Goal: Navigation & Orientation: Find specific page/section

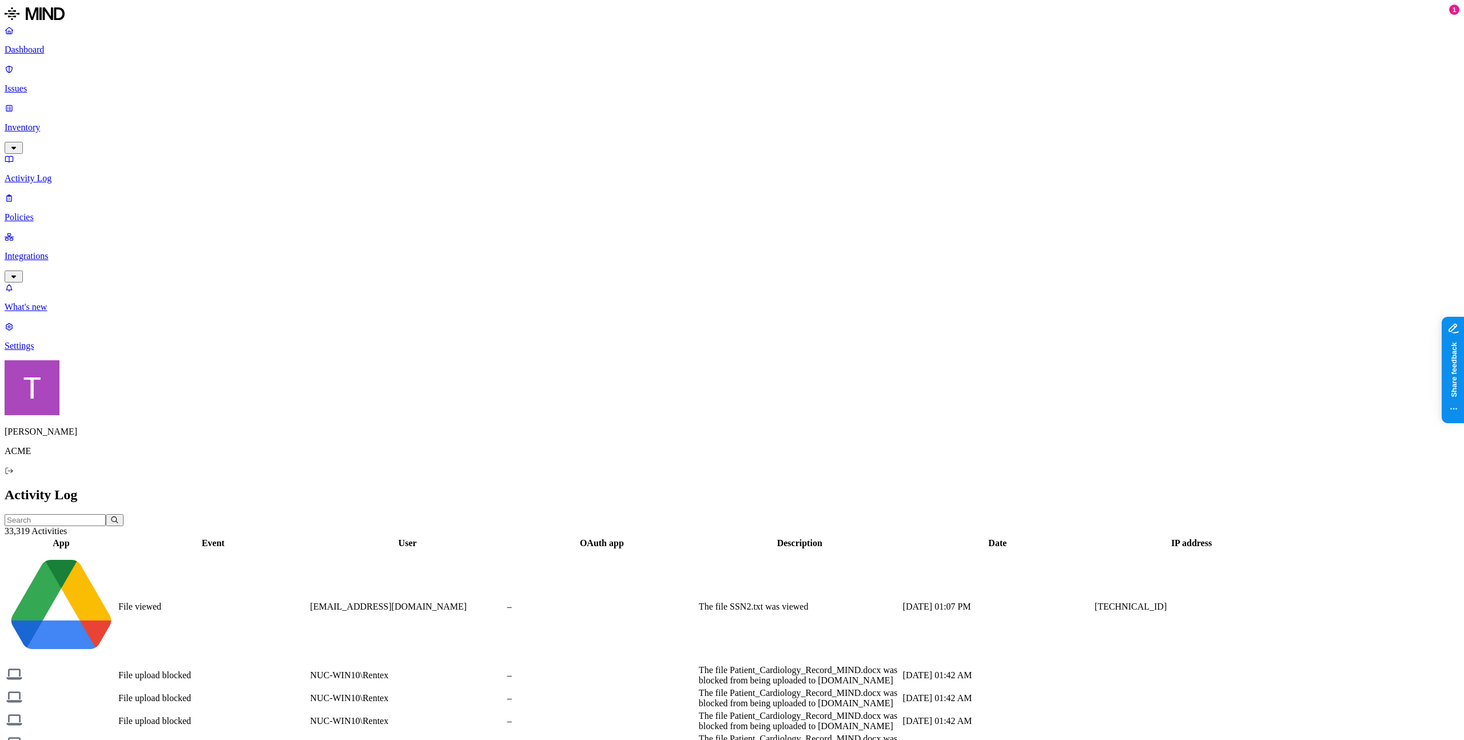
click at [63, 251] on p "Integrations" at bounding box center [732, 256] width 1454 height 10
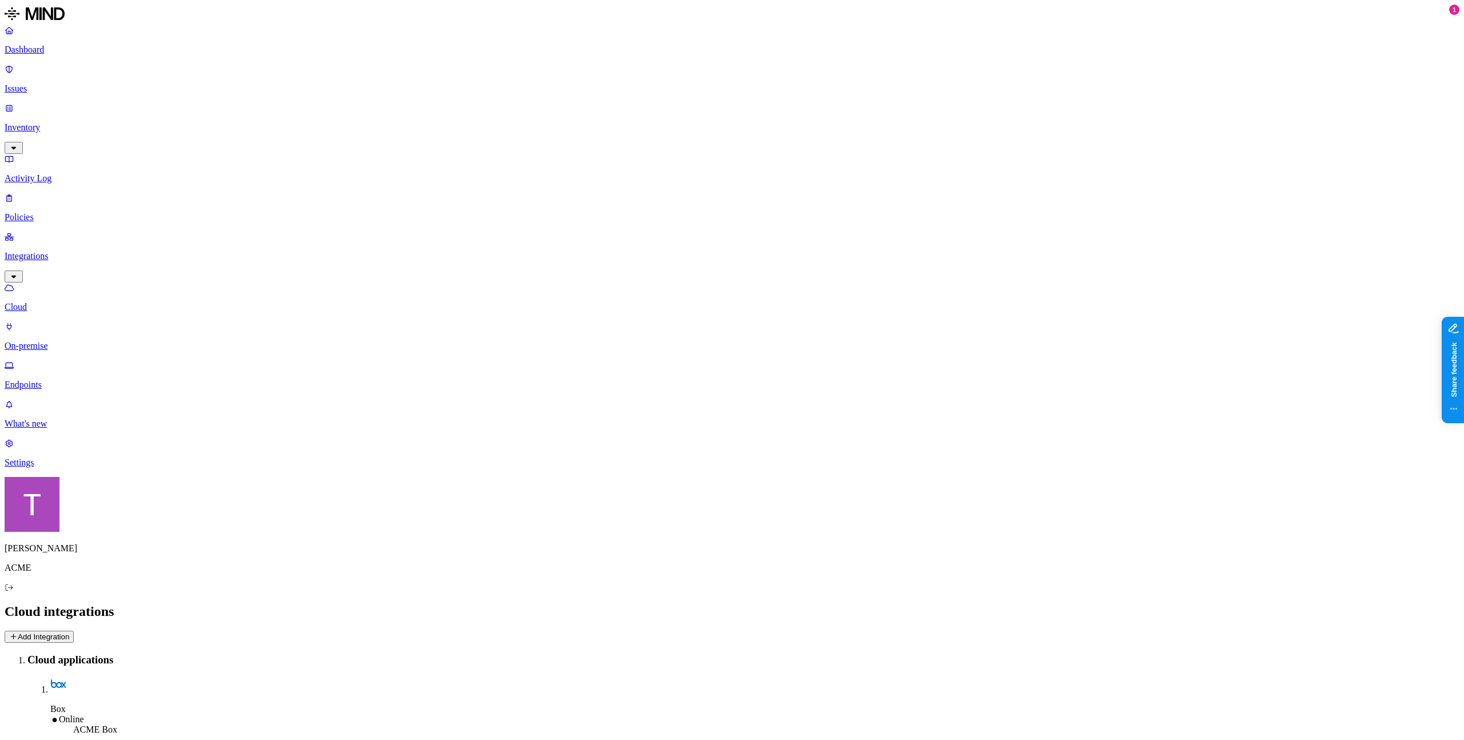
click at [58, 122] on p "Inventory" at bounding box center [732, 127] width 1454 height 10
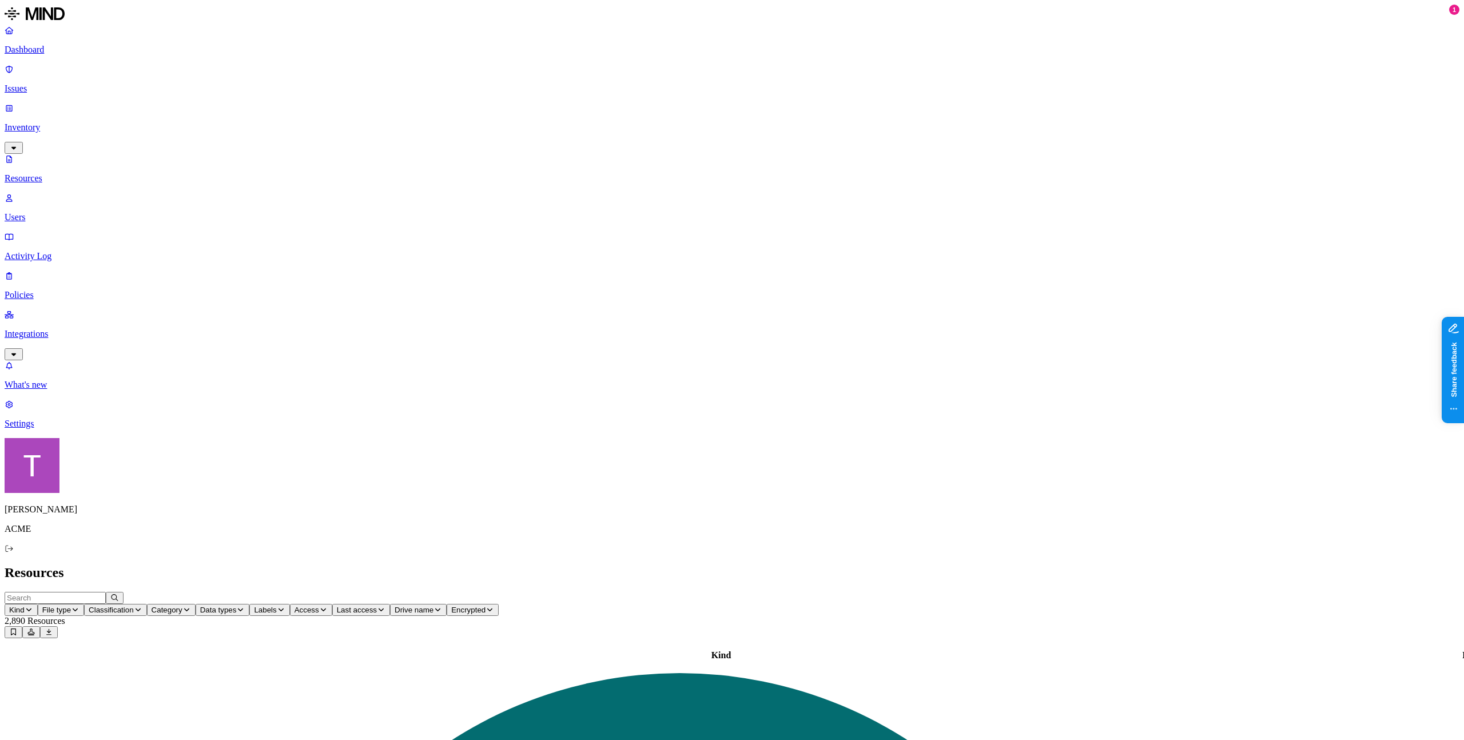
click at [59, 329] on p "Integrations" at bounding box center [732, 334] width 1454 height 10
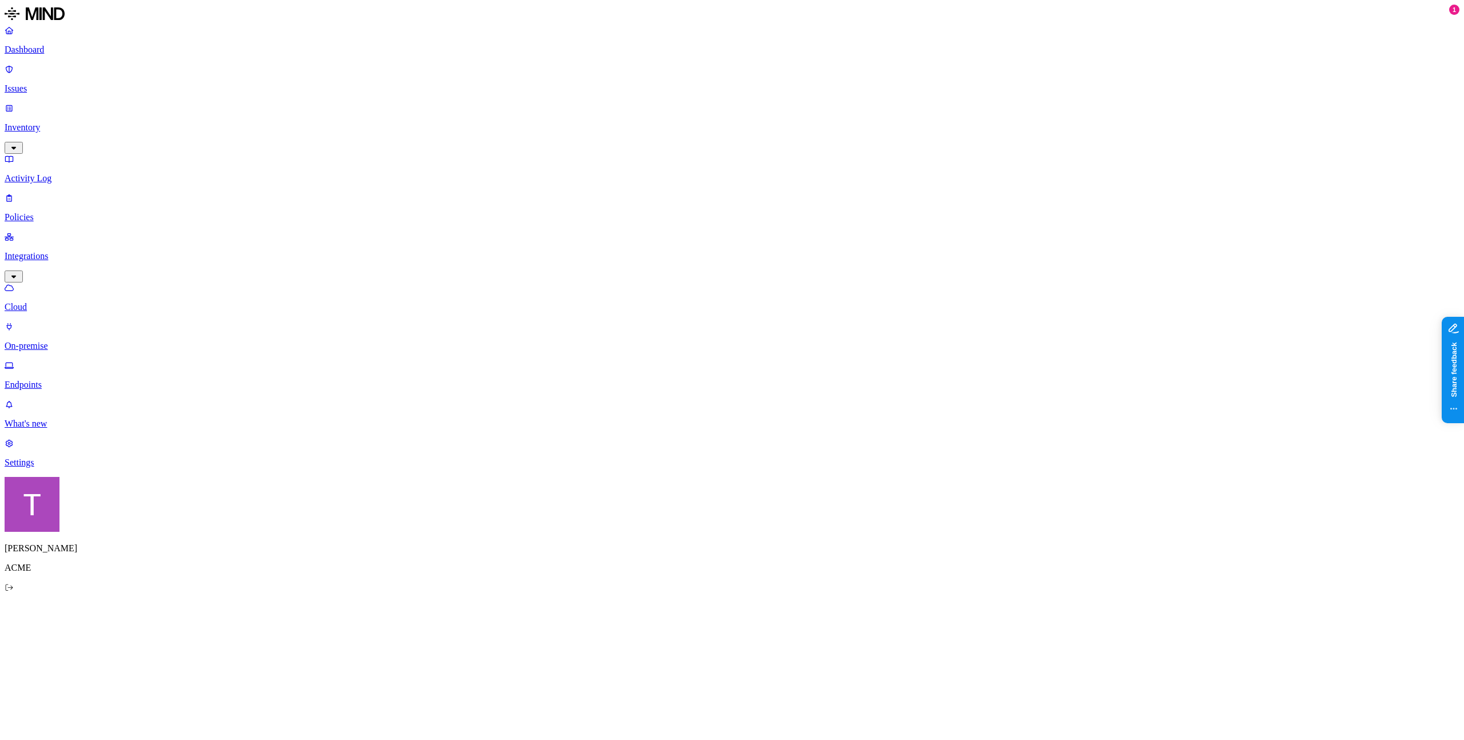
click at [65, 251] on p "Integrations" at bounding box center [732, 256] width 1454 height 10
click at [66, 251] on p "Integrations" at bounding box center [732, 256] width 1454 height 10
click at [62, 173] on p "Activity Log" at bounding box center [732, 178] width 1454 height 10
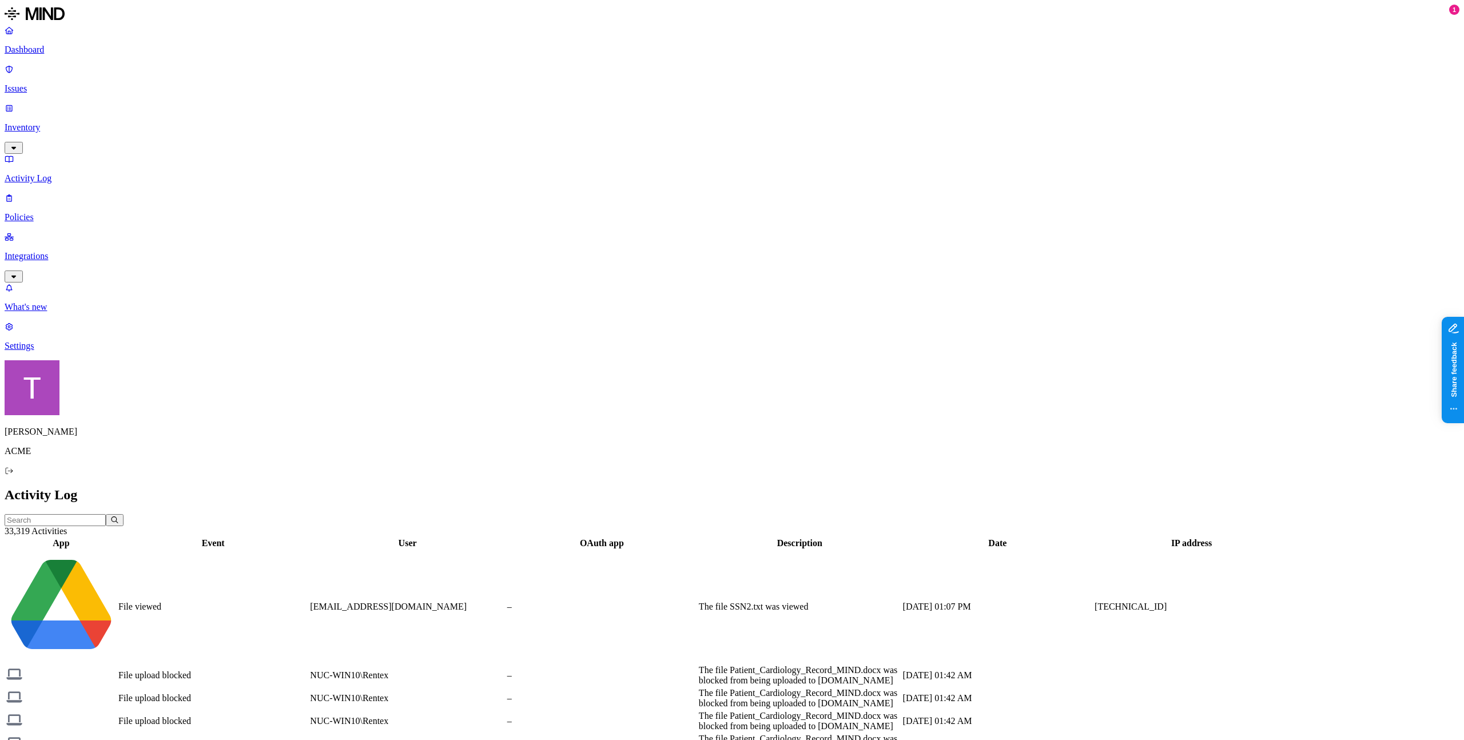
click at [41, 251] on p "Integrations" at bounding box center [732, 256] width 1454 height 10
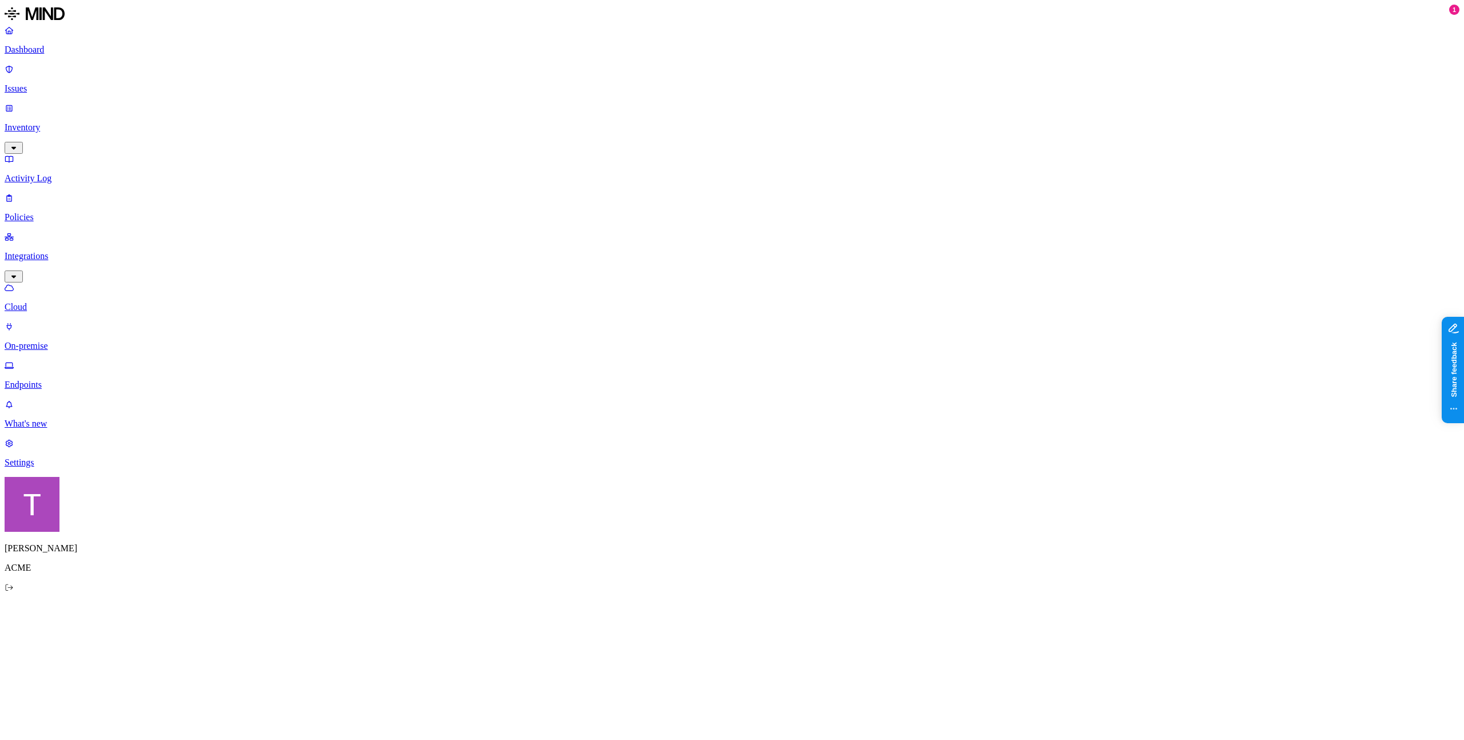
click at [47, 251] on p "Integrations" at bounding box center [732, 256] width 1454 height 10
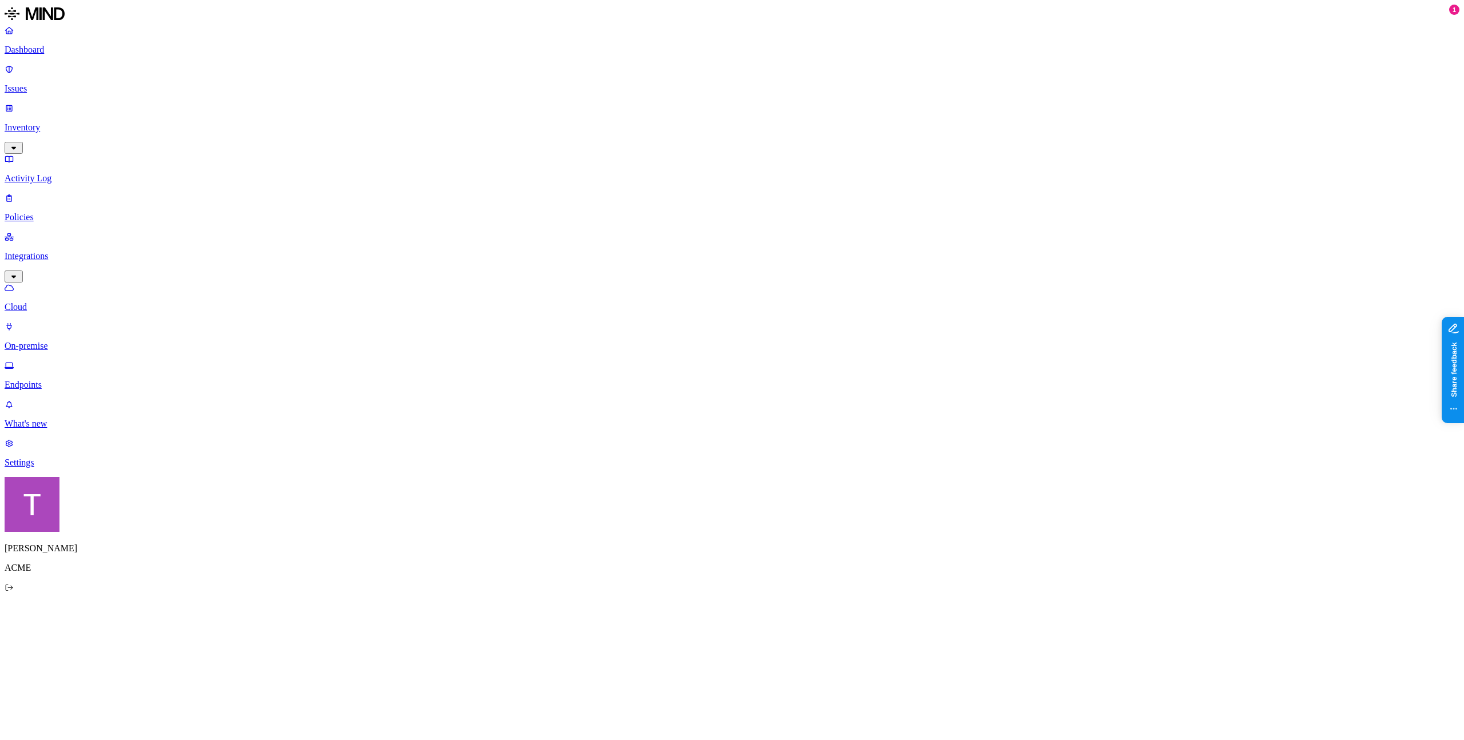
click at [47, 251] on p "Integrations" at bounding box center [732, 256] width 1454 height 10
click at [46, 173] on p "Activity Log" at bounding box center [732, 178] width 1454 height 10
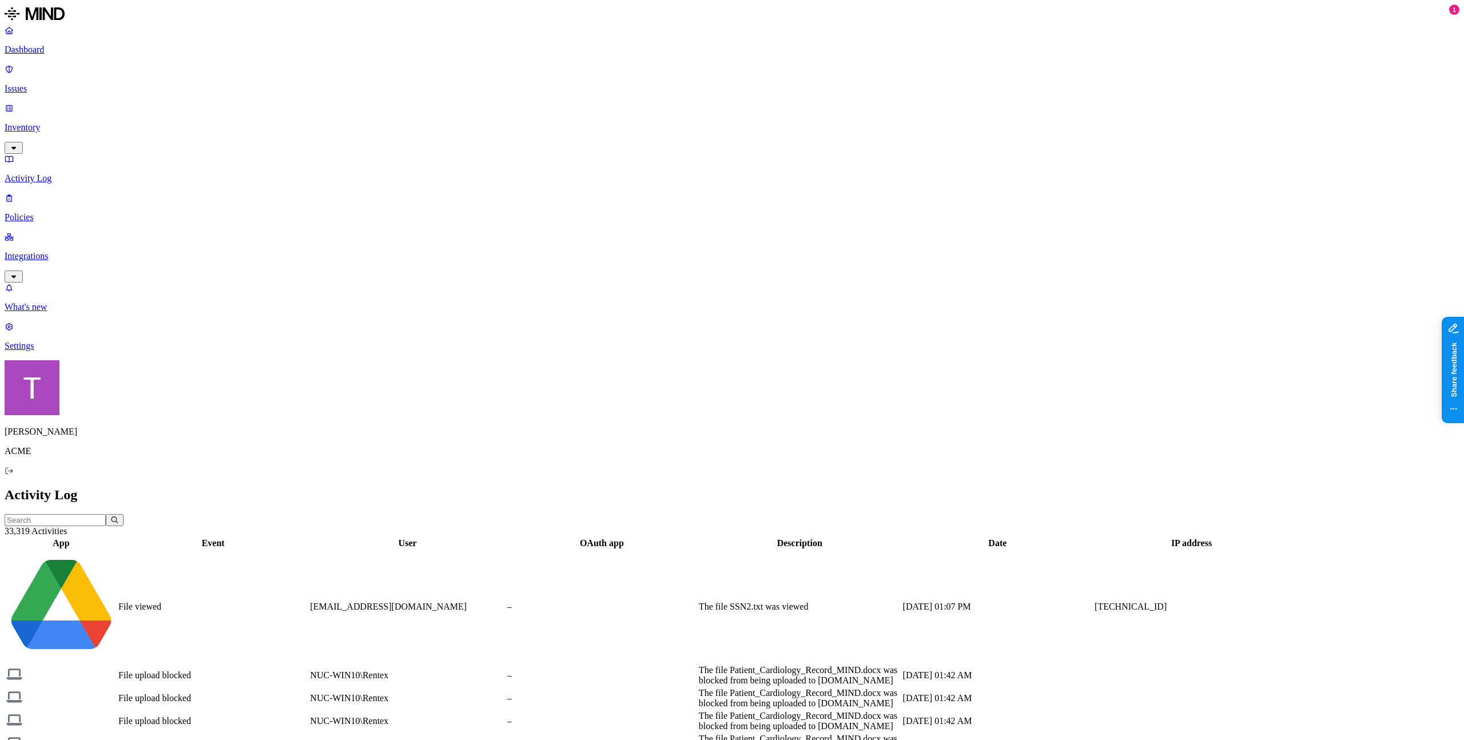
click at [55, 251] on p "Integrations" at bounding box center [732, 256] width 1454 height 10
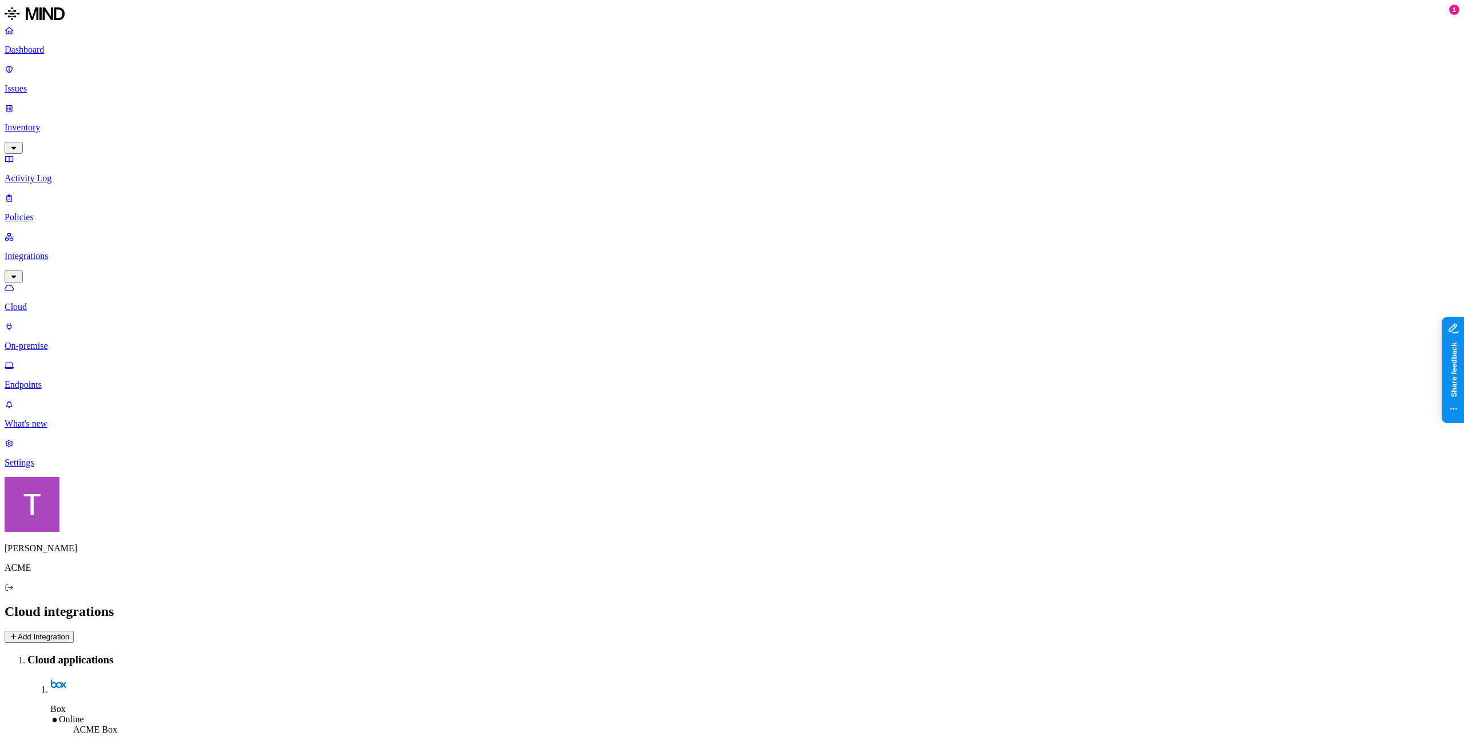
click at [46, 173] on p "Activity Log" at bounding box center [732, 178] width 1454 height 10
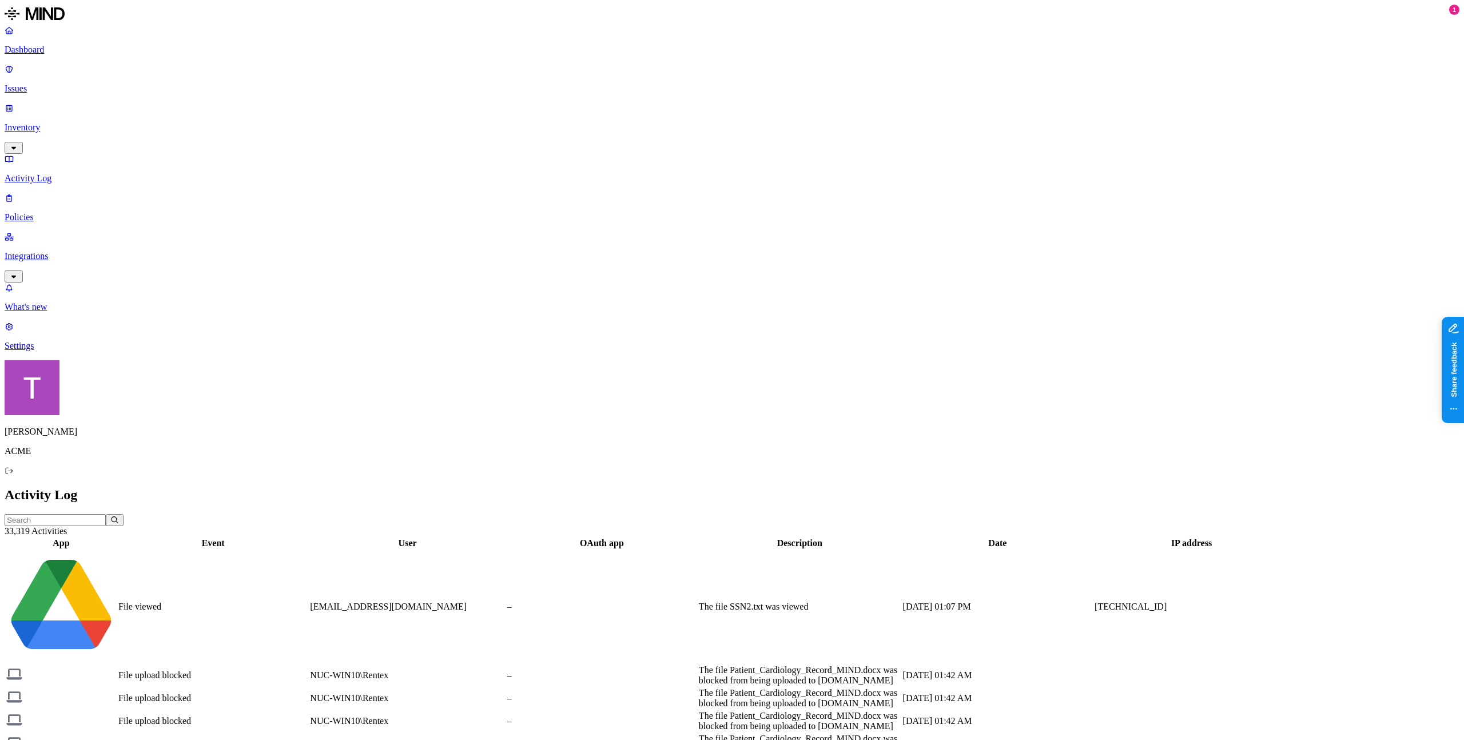
click at [62, 251] on p "Integrations" at bounding box center [732, 256] width 1454 height 10
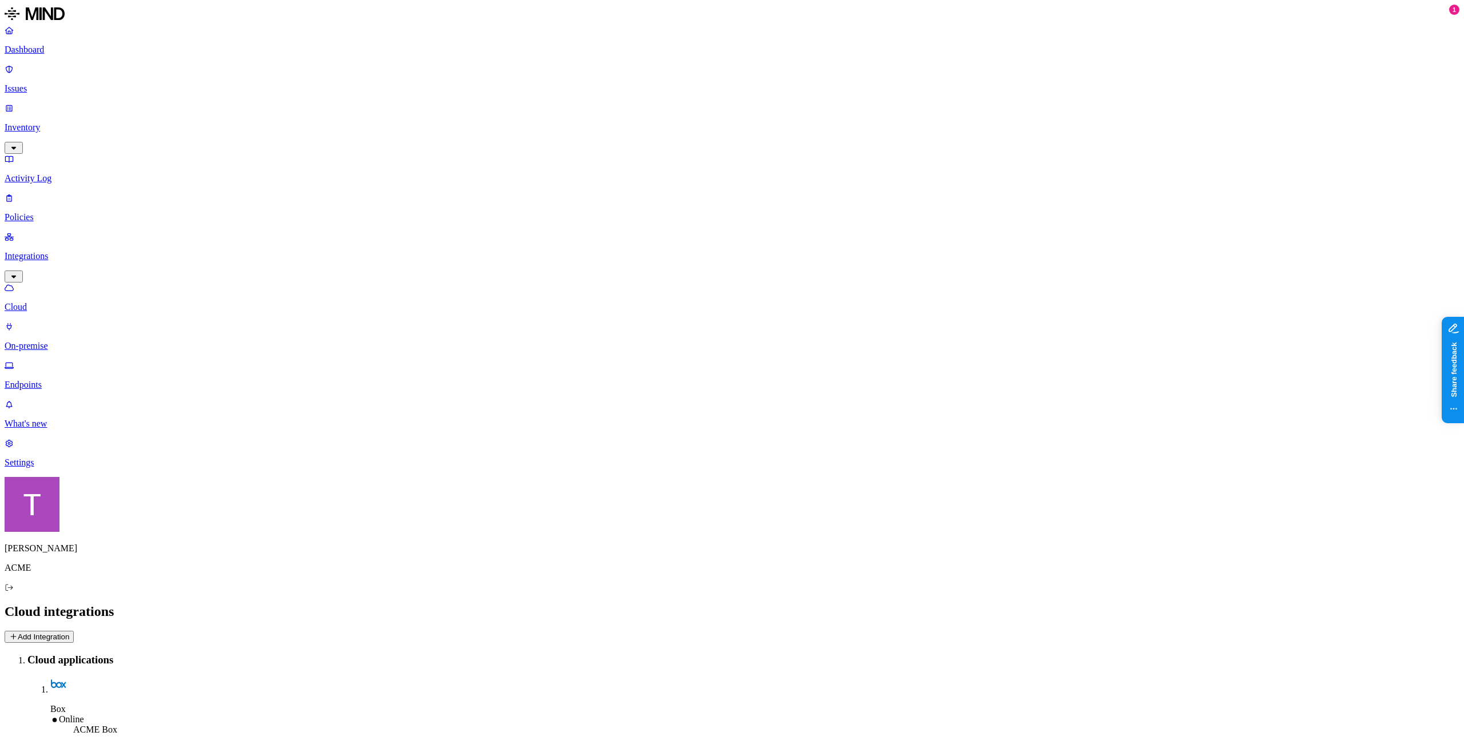
click at [45, 104] on link "Inventory" at bounding box center [732, 127] width 1454 height 49
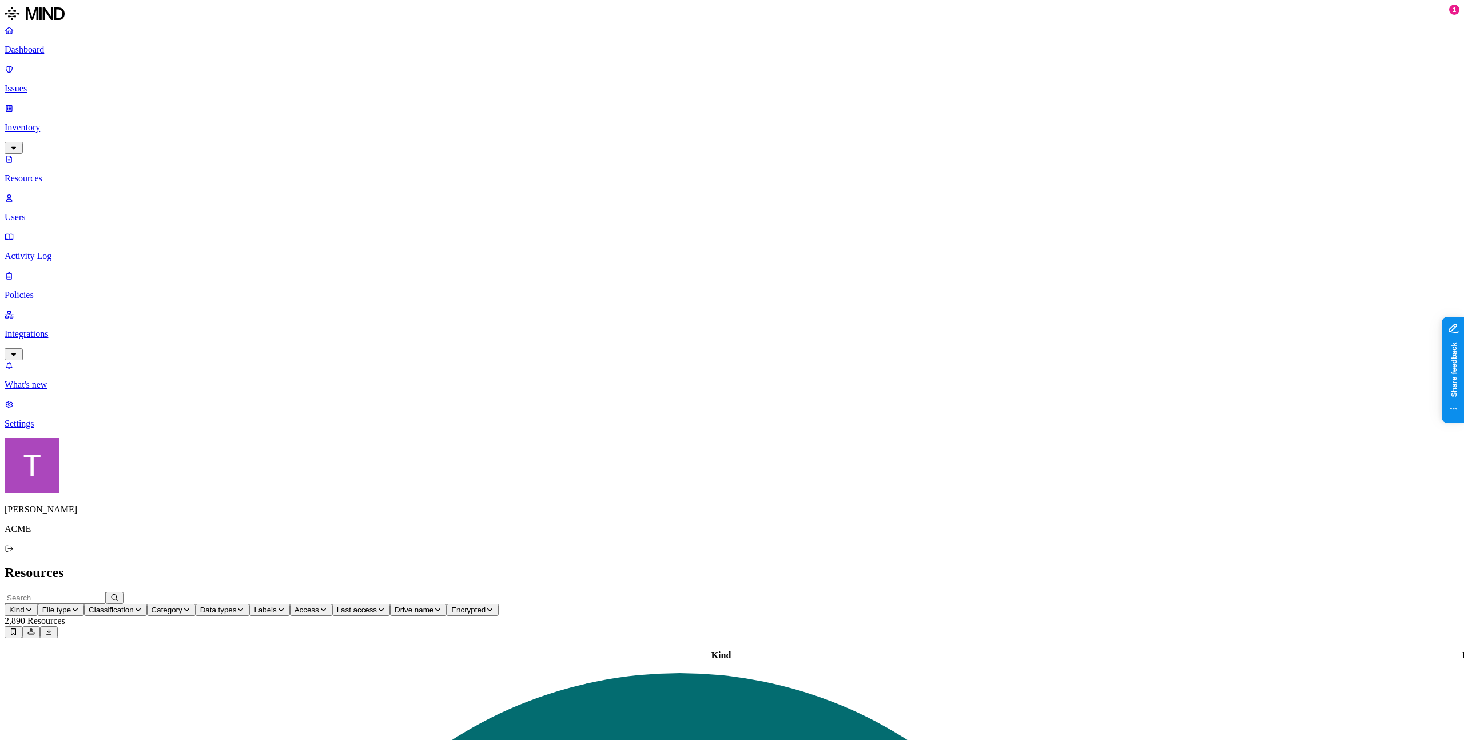
click at [142, 606] on icon "button" at bounding box center [138, 609] width 9 height 7
click at [391, 103] on button "button" at bounding box center [395, 100] width 9 height 3
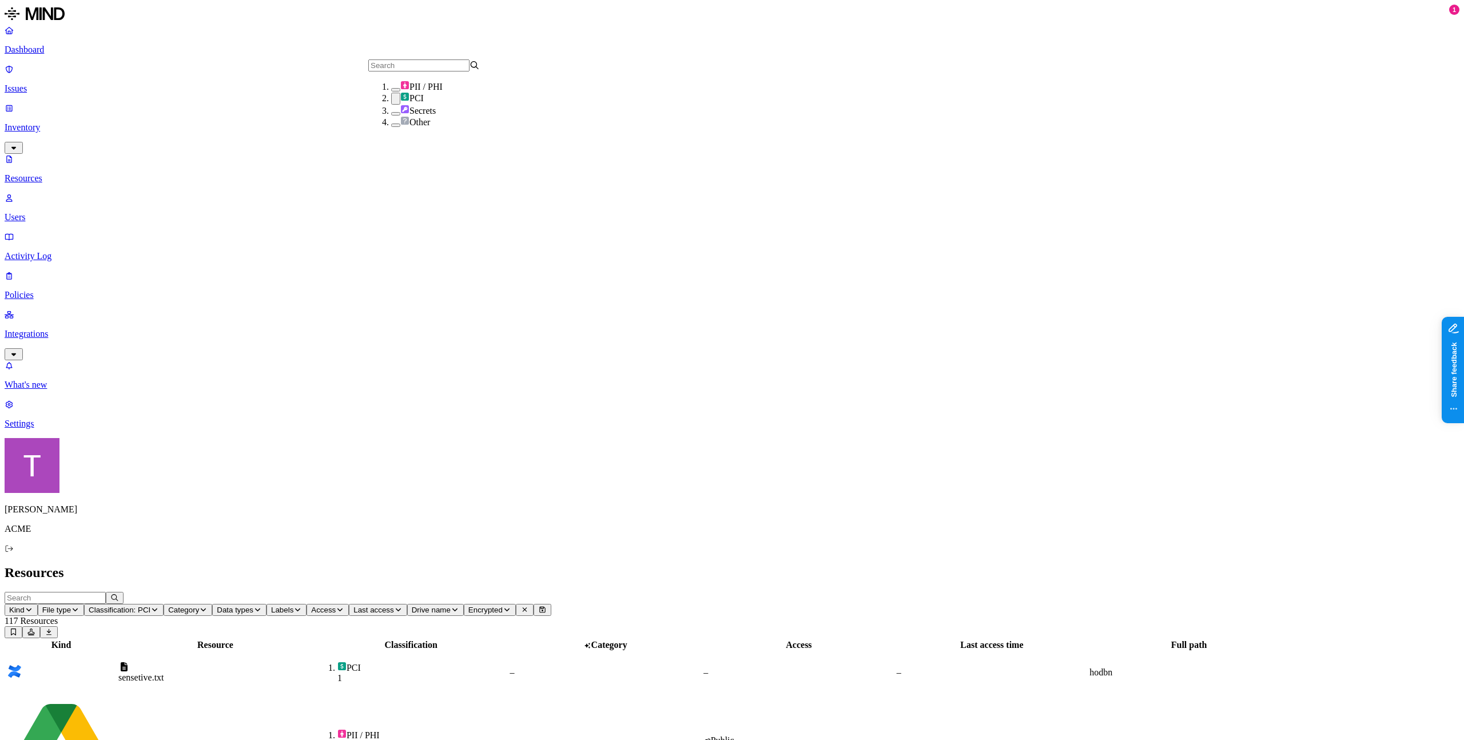
click at [43, 329] on p "Integrations" at bounding box center [732, 334] width 1454 height 10
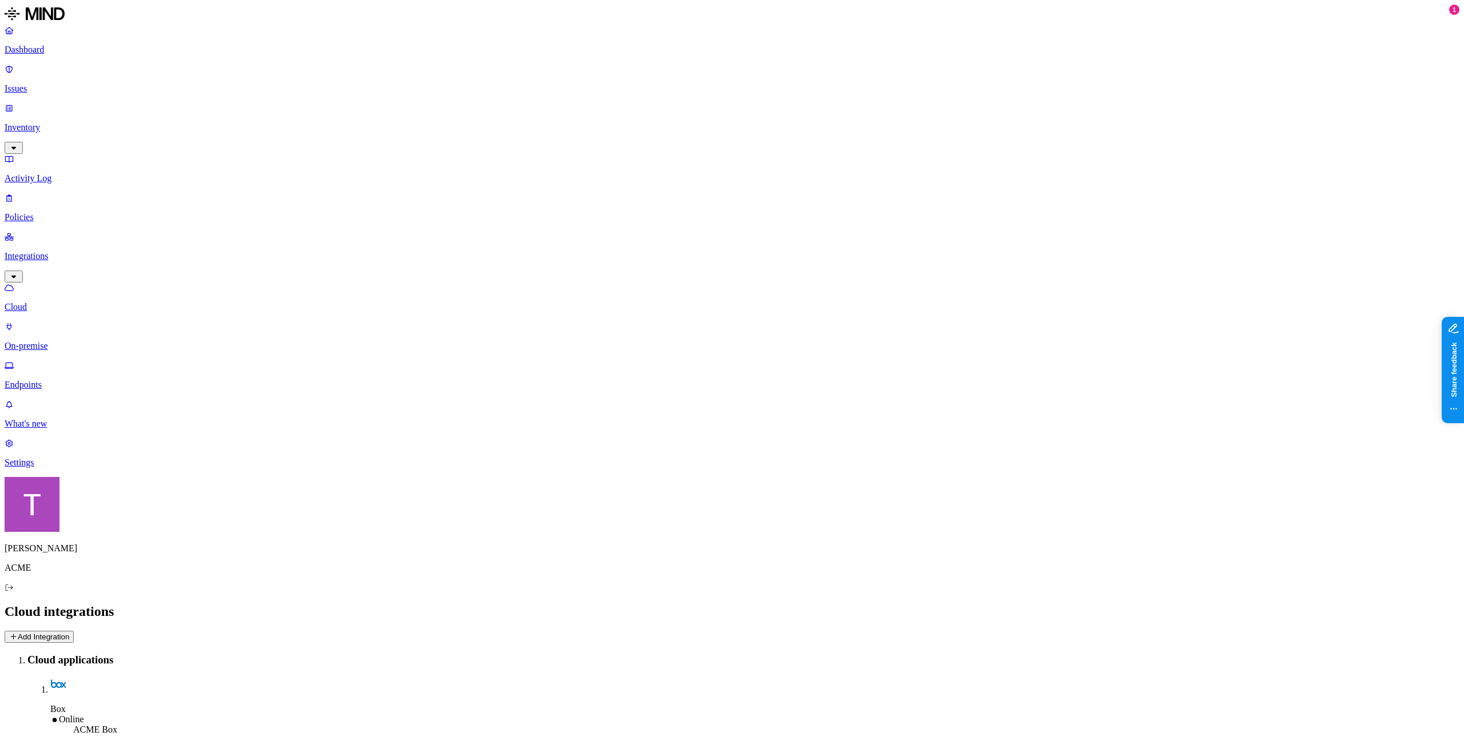
click at [63, 251] on p "Integrations" at bounding box center [732, 256] width 1454 height 10
click at [62, 251] on p "Integrations" at bounding box center [732, 256] width 1454 height 10
click at [49, 282] on link "Cloud" at bounding box center [732, 297] width 1454 height 30
click at [51, 302] on p "Cloud" at bounding box center [732, 307] width 1454 height 10
click at [50, 251] on p "Integrations" at bounding box center [732, 256] width 1454 height 10
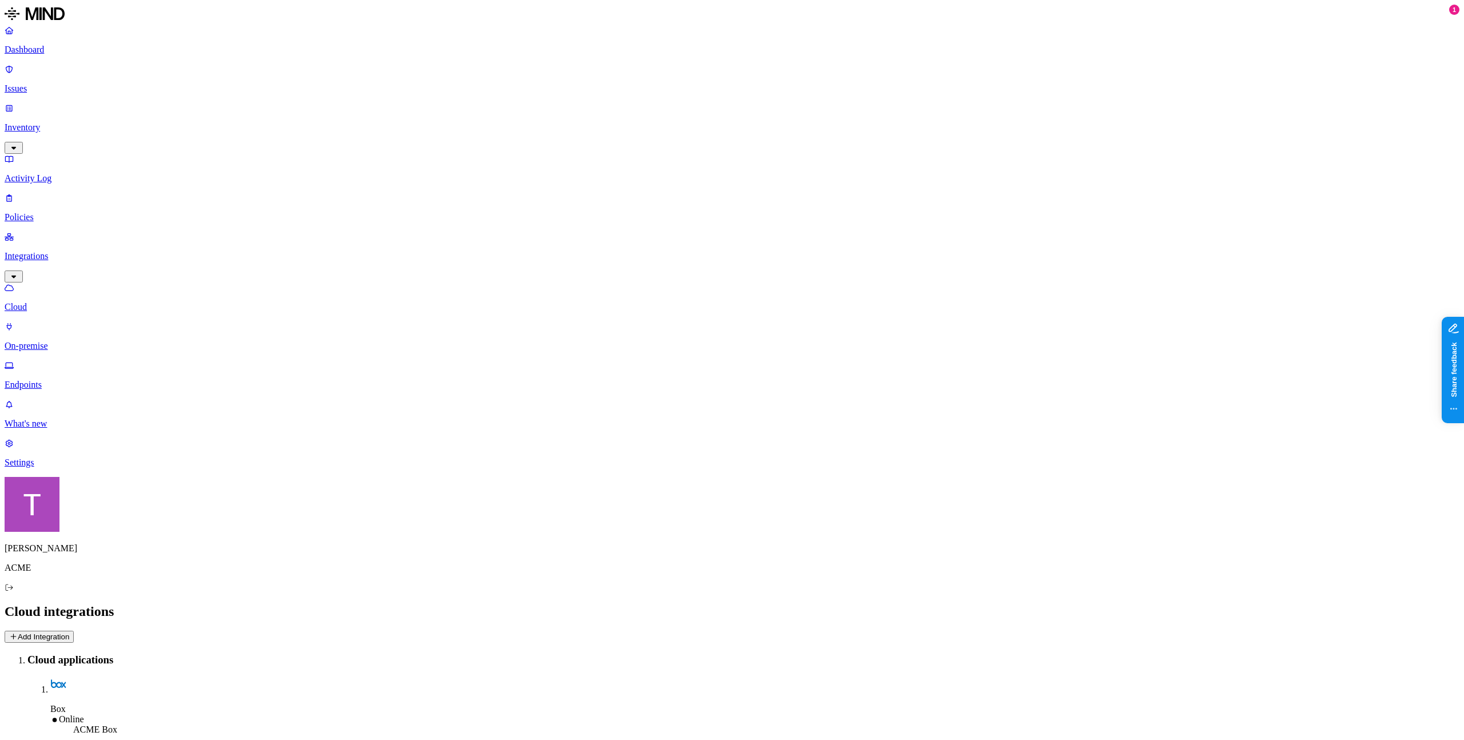
click at [56, 251] on p "Integrations" at bounding box center [732, 256] width 1454 height 10
click at [54, 251] on p "Integrations" at bounding box center [732, 256] width 1454 height 10
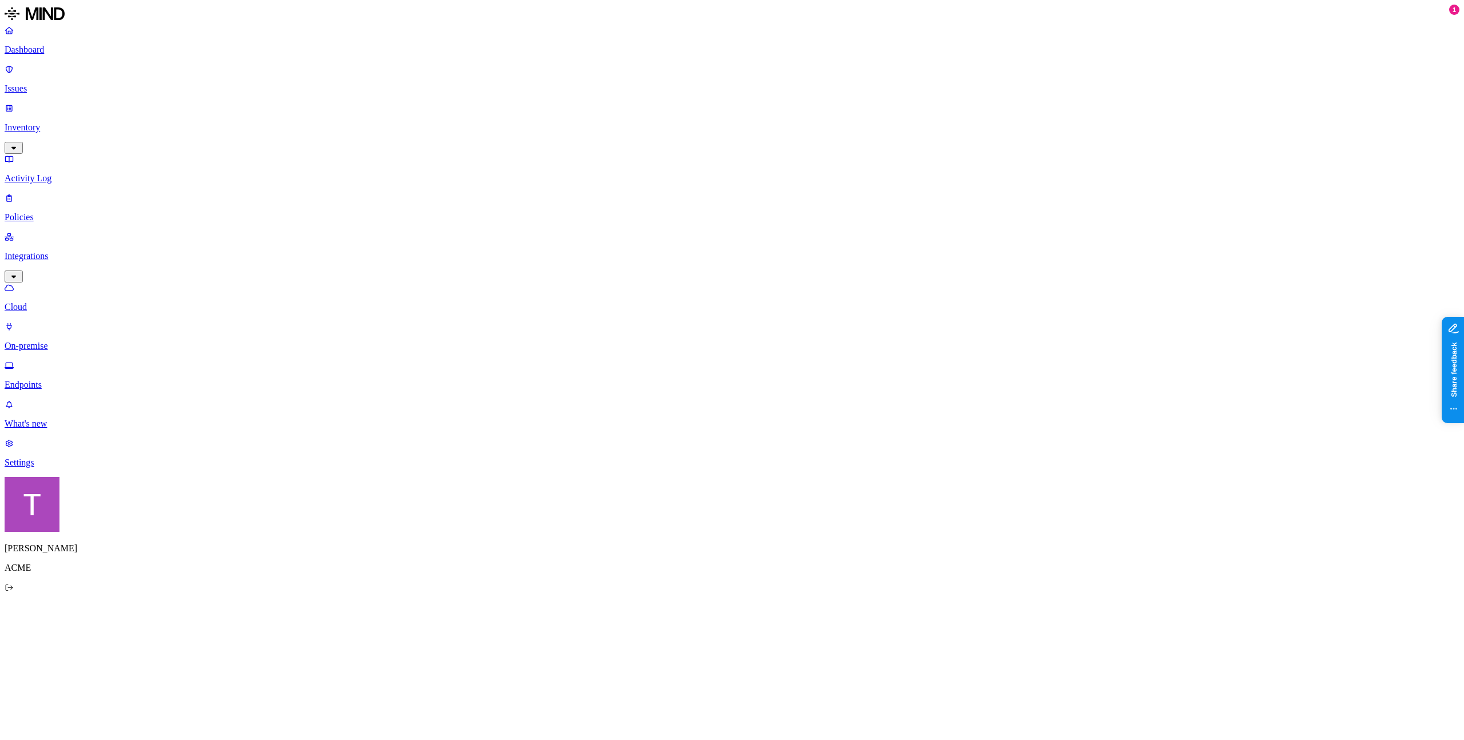
click at [95, 122] on p "Inventory" at bounding box center [732, 127] width 1454 height 10
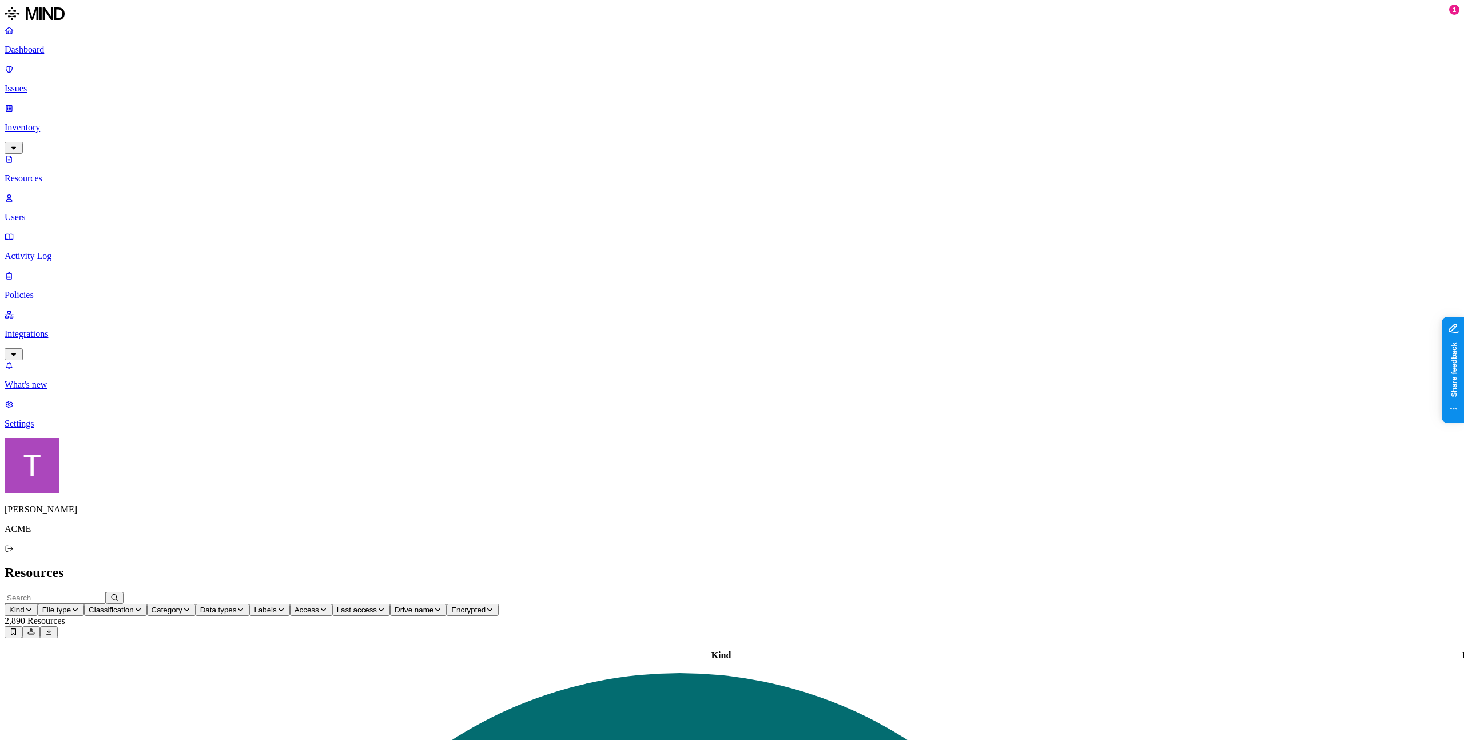
click at [53, 329] on p "Integrations" at bounding box center [732, 334] width 1454 height 10
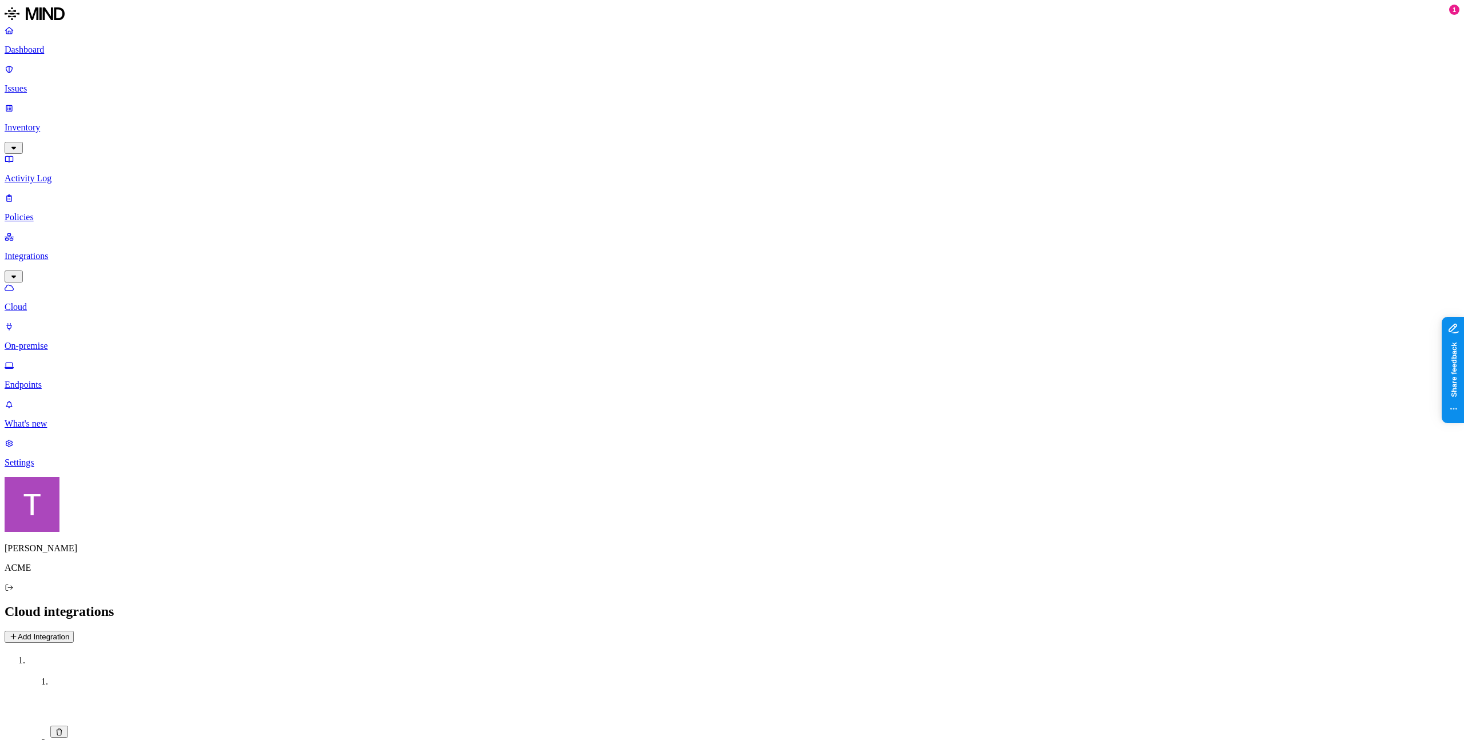
click at [60, 122] on p "Inventory" at bounding box center [732, 127] width 1454 height 10
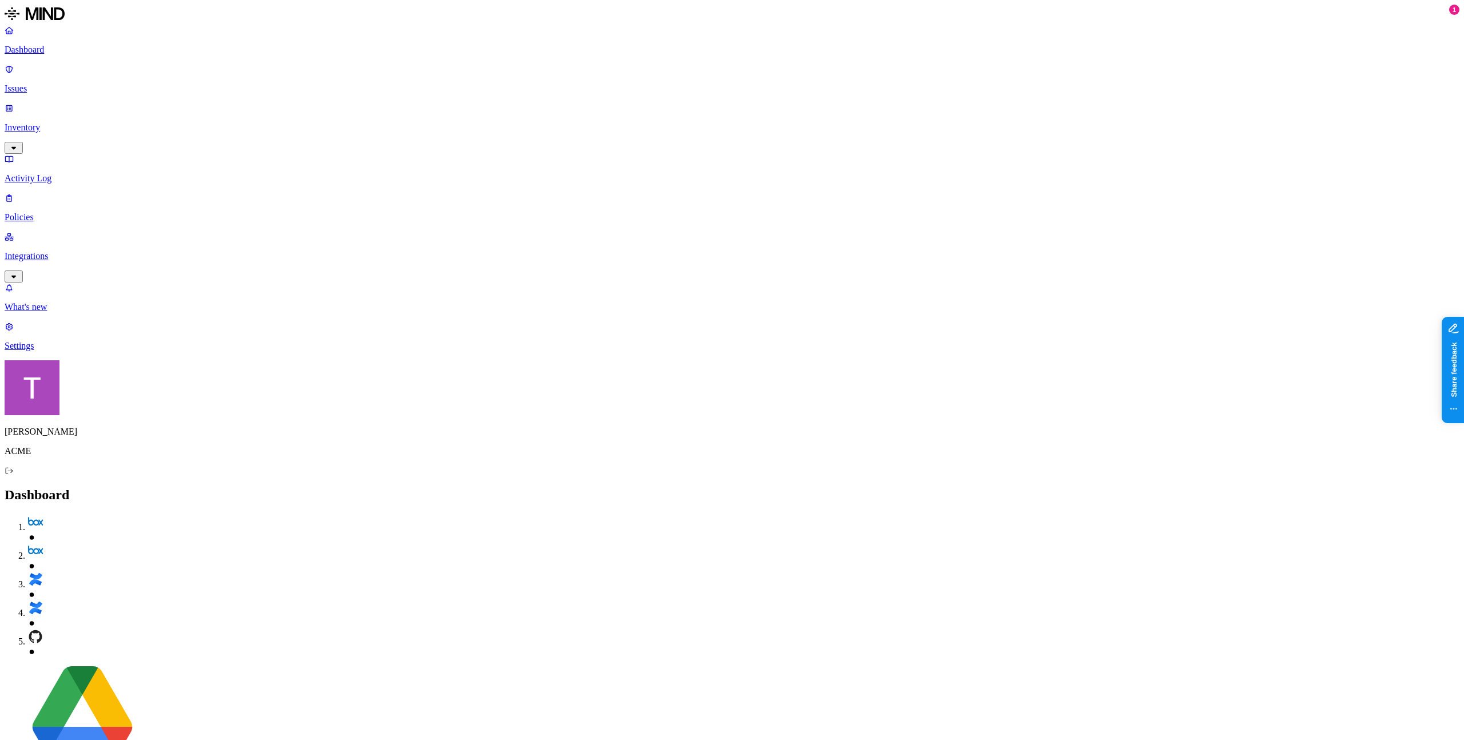
click at [65, 23] on img at bounding box center [35, 14] width 60 height 18
